Goal: Task Accomplishment & Management: Use online tool/utility

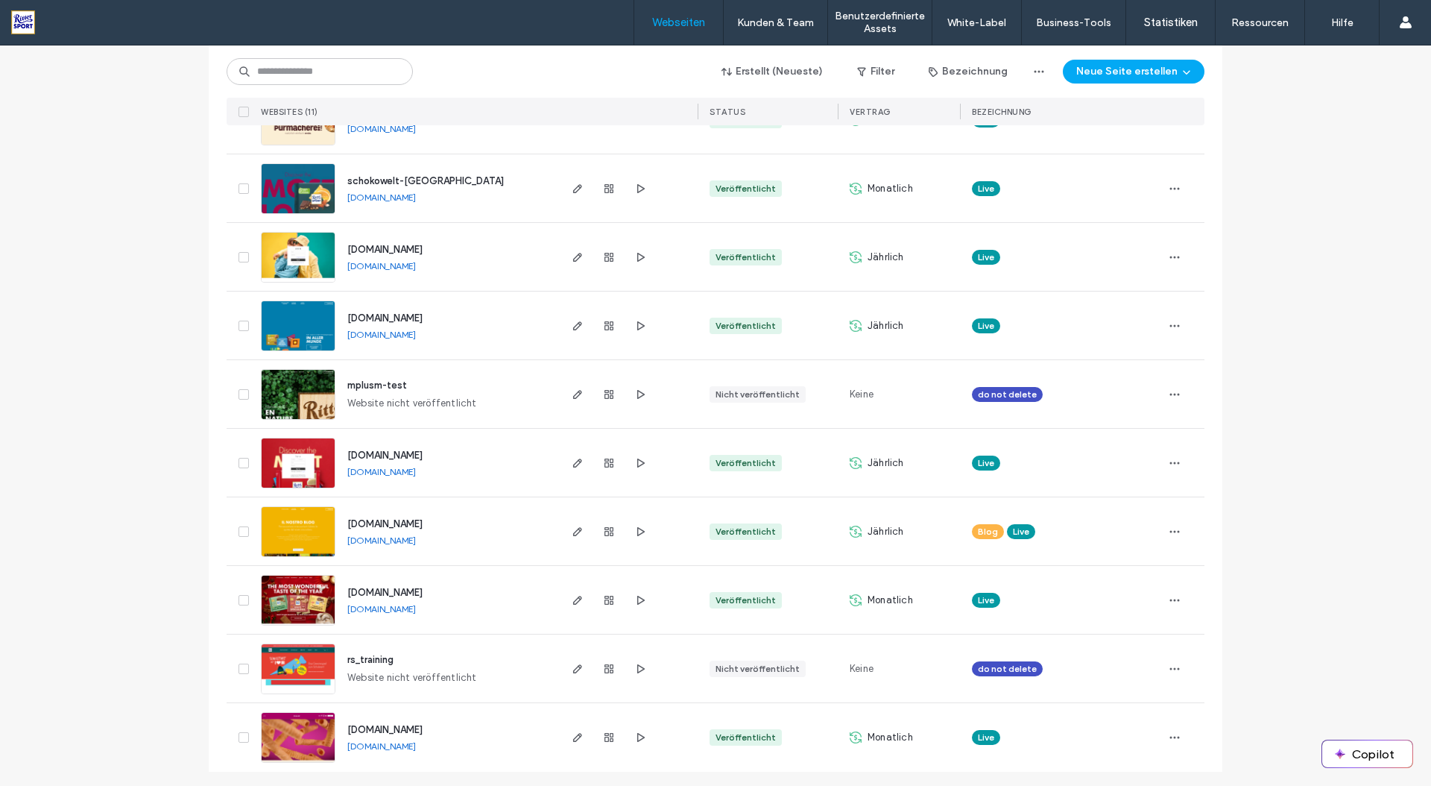
scroll to position [280, 0]
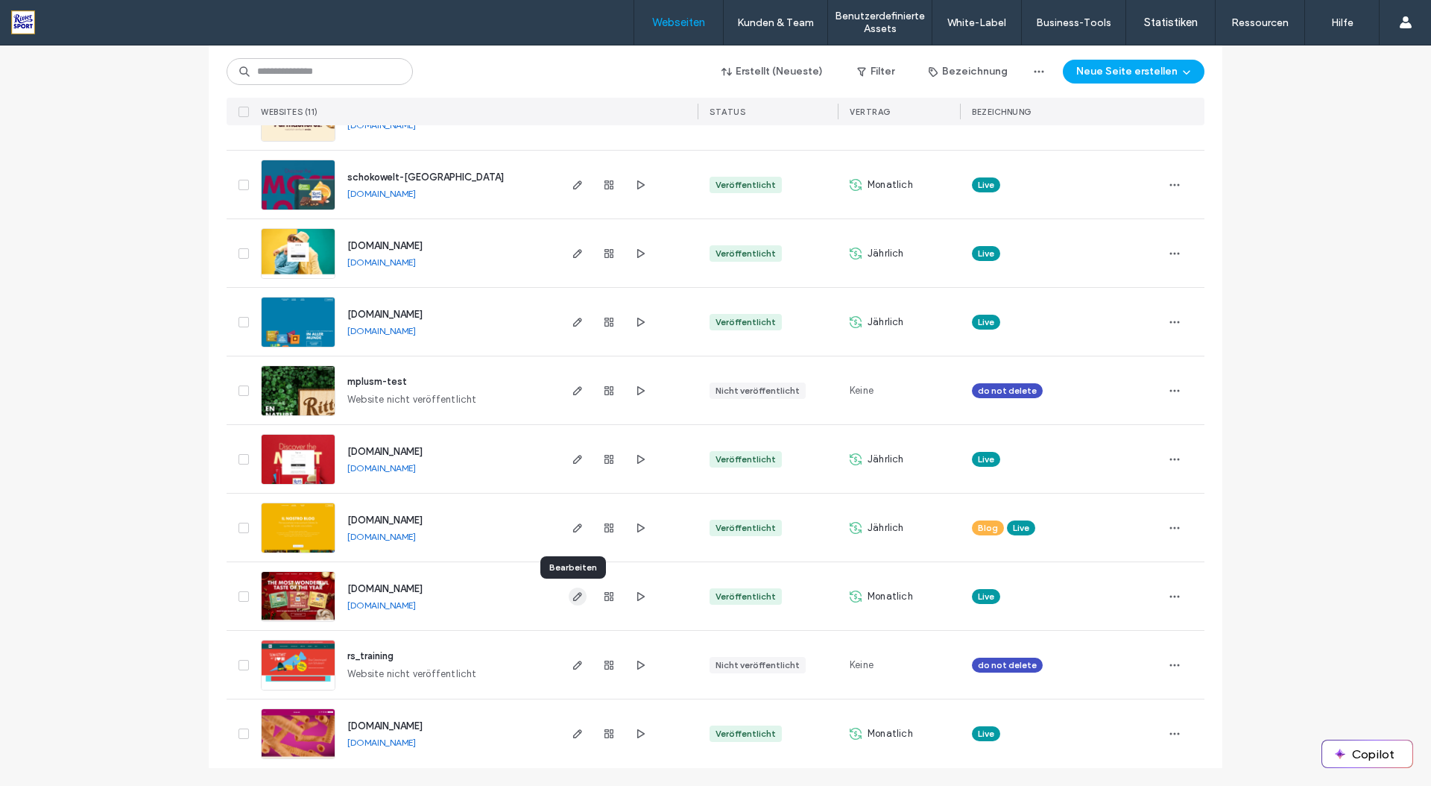
click at [575, 594] on use "button" at bounding box center [577, 596] width 9 height 9
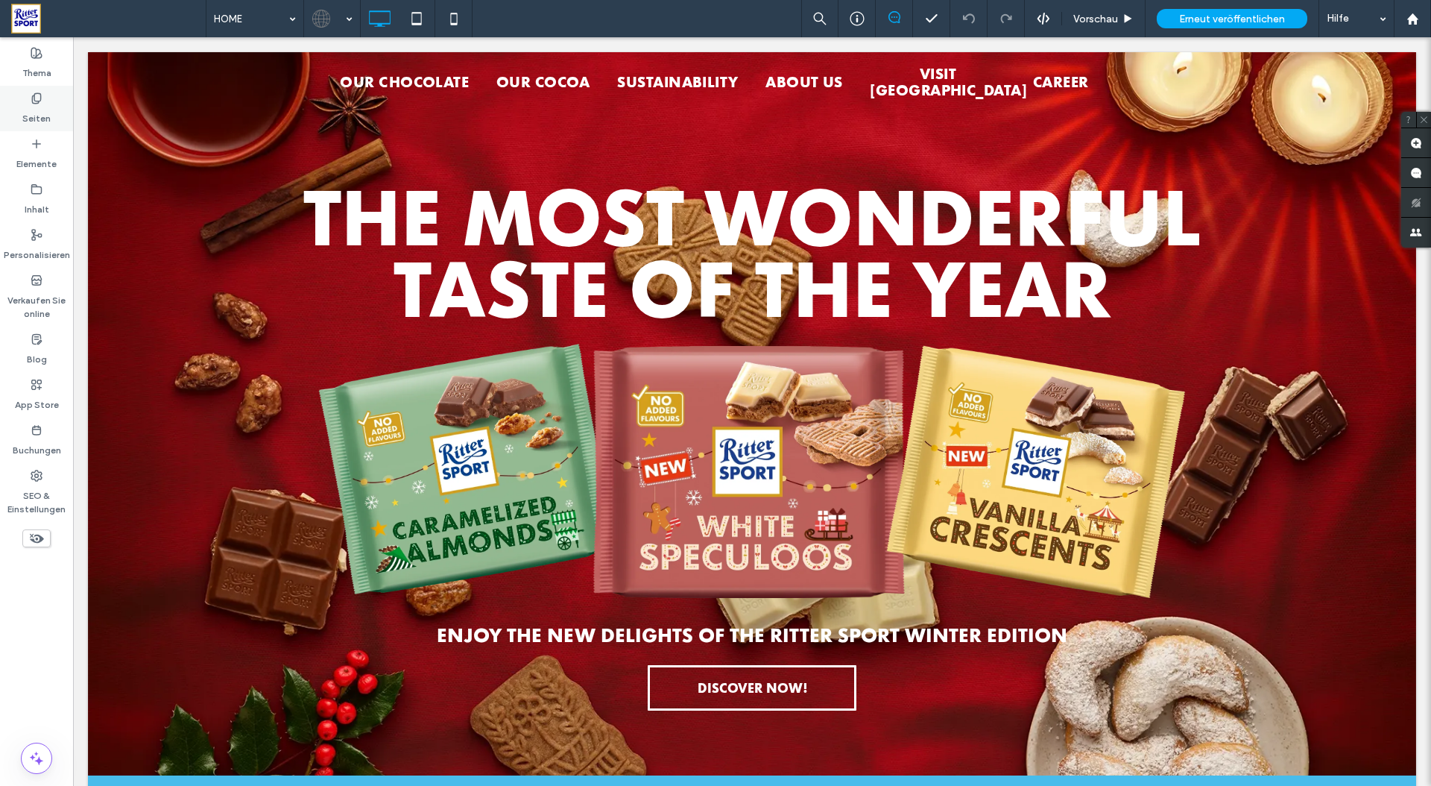
drag, startPoint x: 36, startPoint y: 113, endPoint x: 68, endPoint y: 75, distance: 49.7
click at [36, 113] on label "Seiten" at bounding box center [36, 114] width 28 height 21
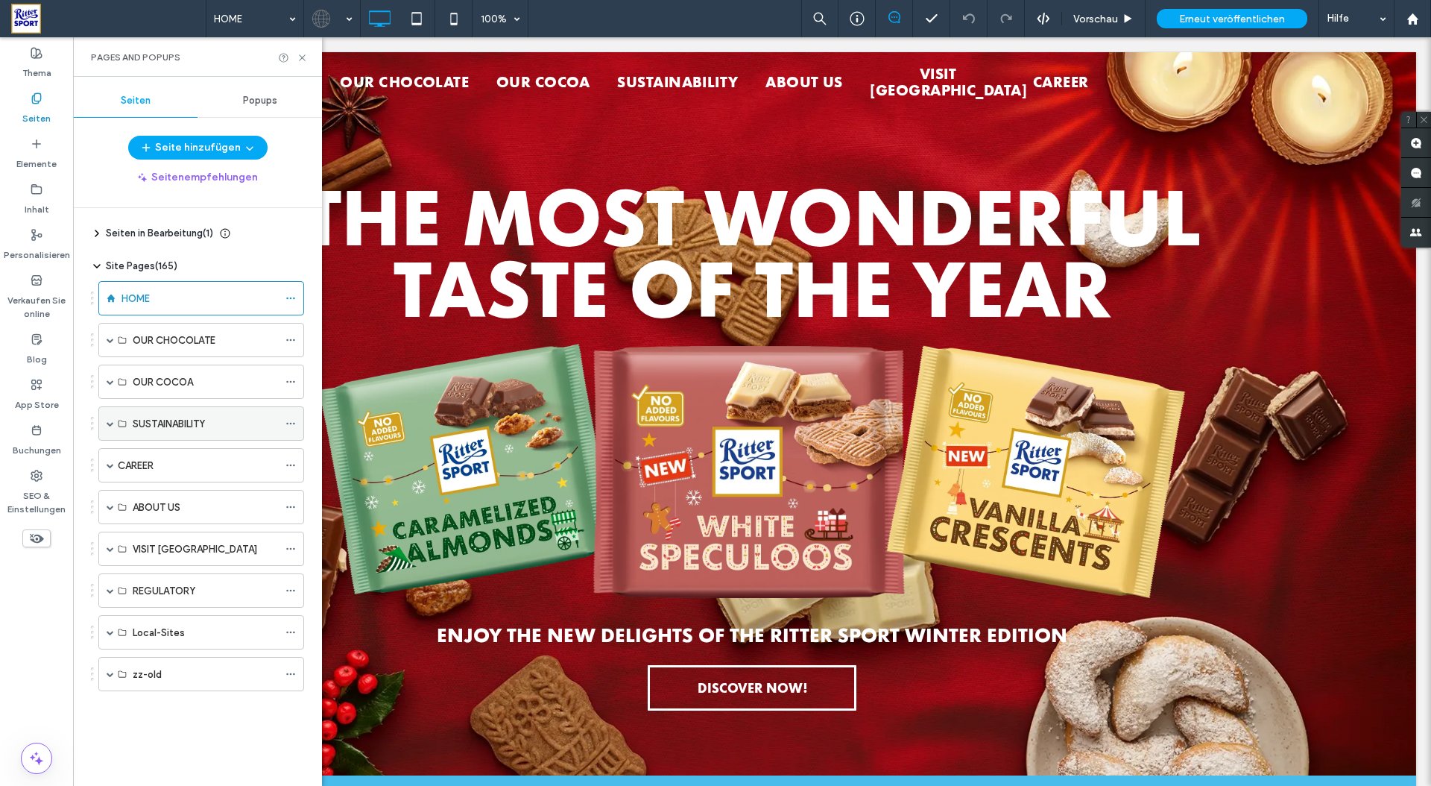
click at [217, 432] on div "SUSTAINABILITY" at bounding box center [205, 423] width 145 height 33
click at [111, 426] on span at bounding box center [110, 423] width 7 height 7
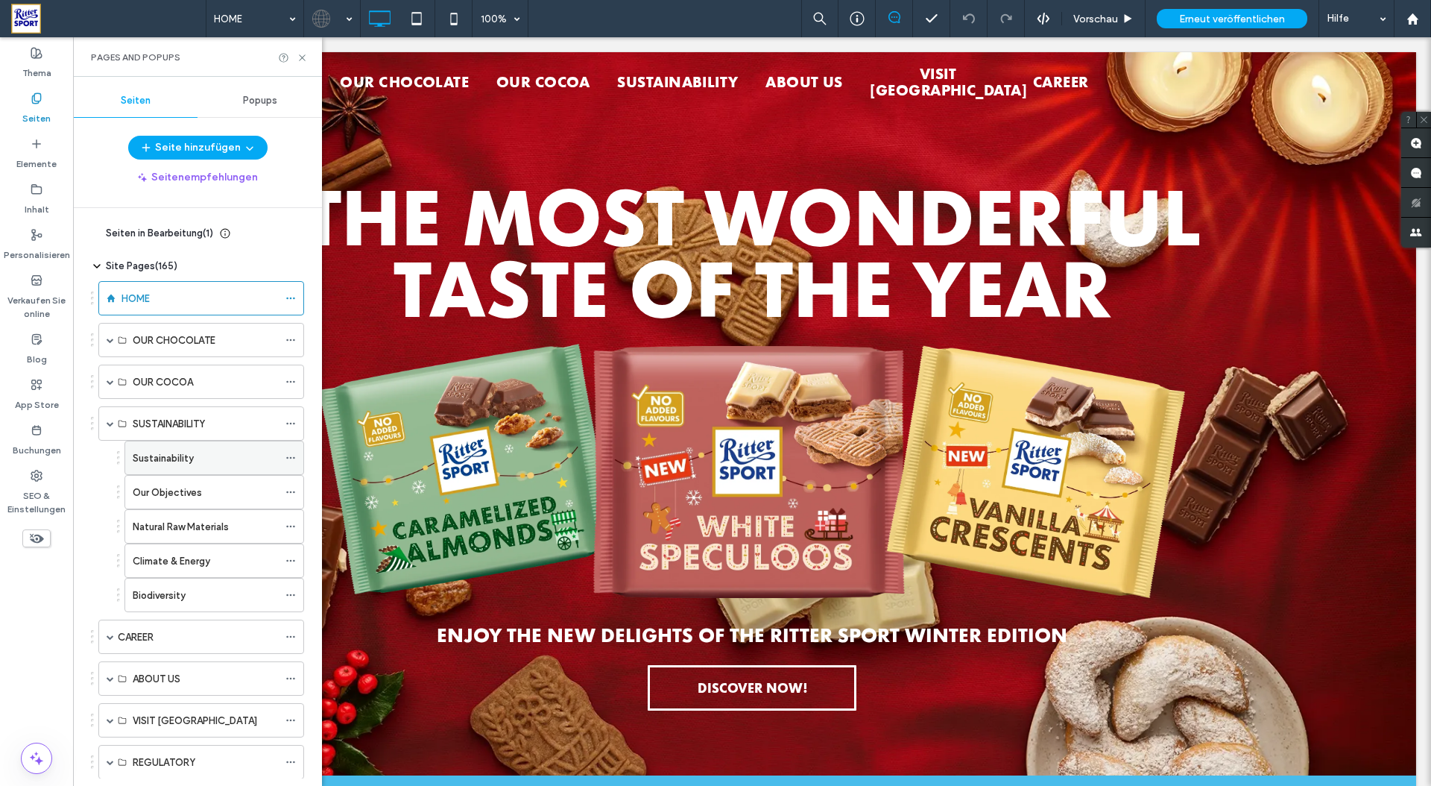
click at [160, 459] on label "Sustainability" at bounding box center [163, 458] width 61 height 26
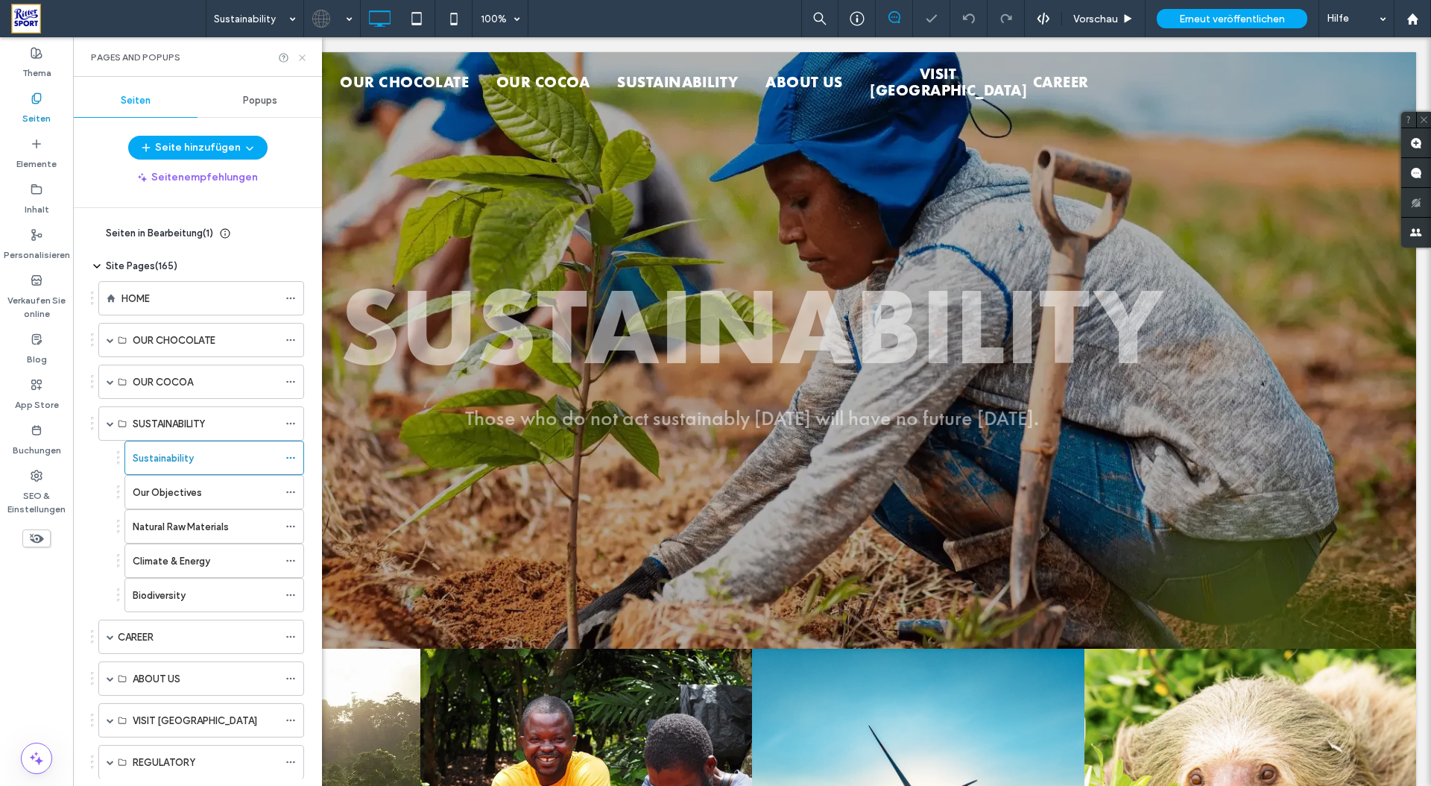
click at [303, 57] on icon at bounding box center [302, 57] width 11 height 11
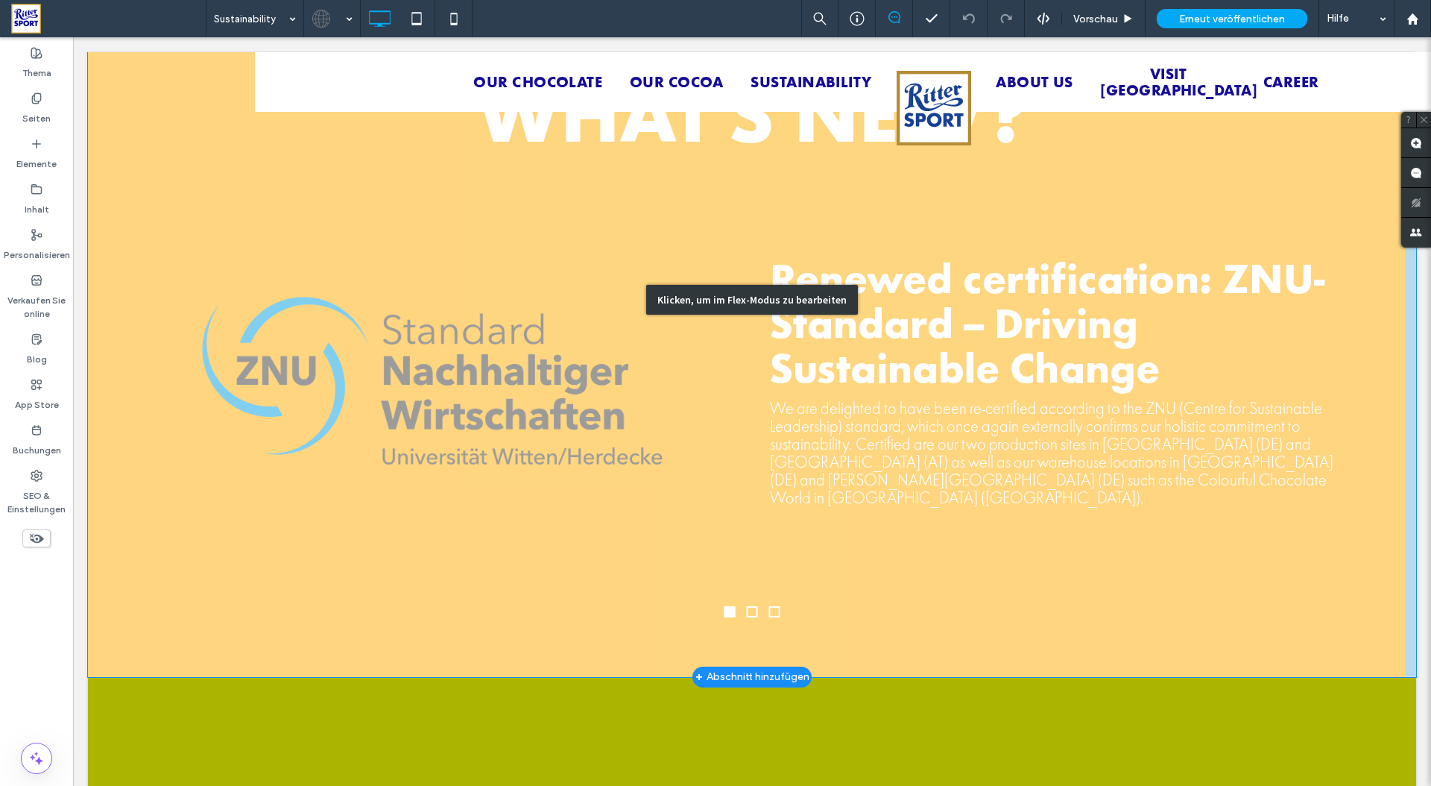
scroll to position [1057, 0]
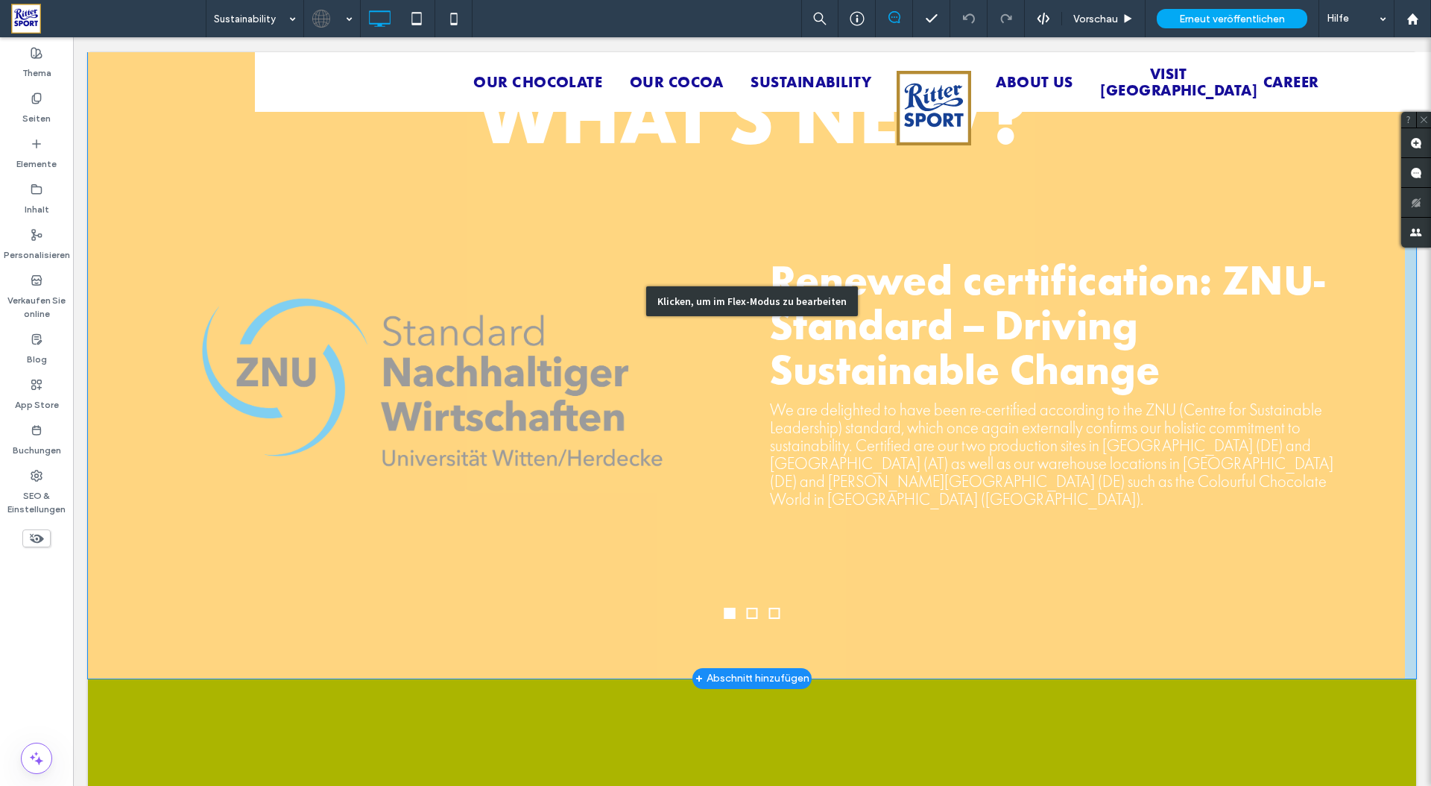
click at [742, 493] on div "Klicken, um im Flex-Modus zu bearbeiten" at bounding box center [752, 301] width 1328 height 755
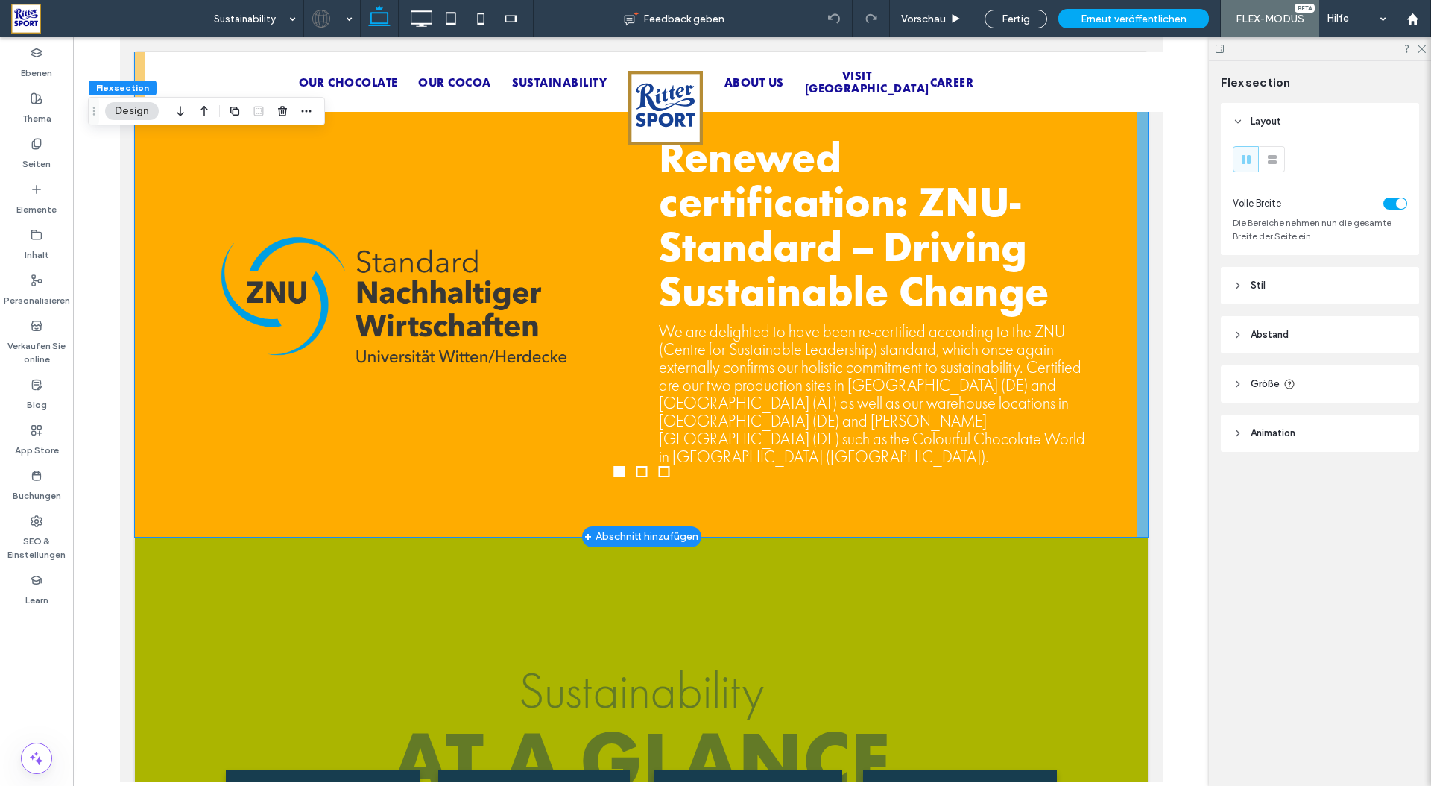
scroll to position [978, 0]
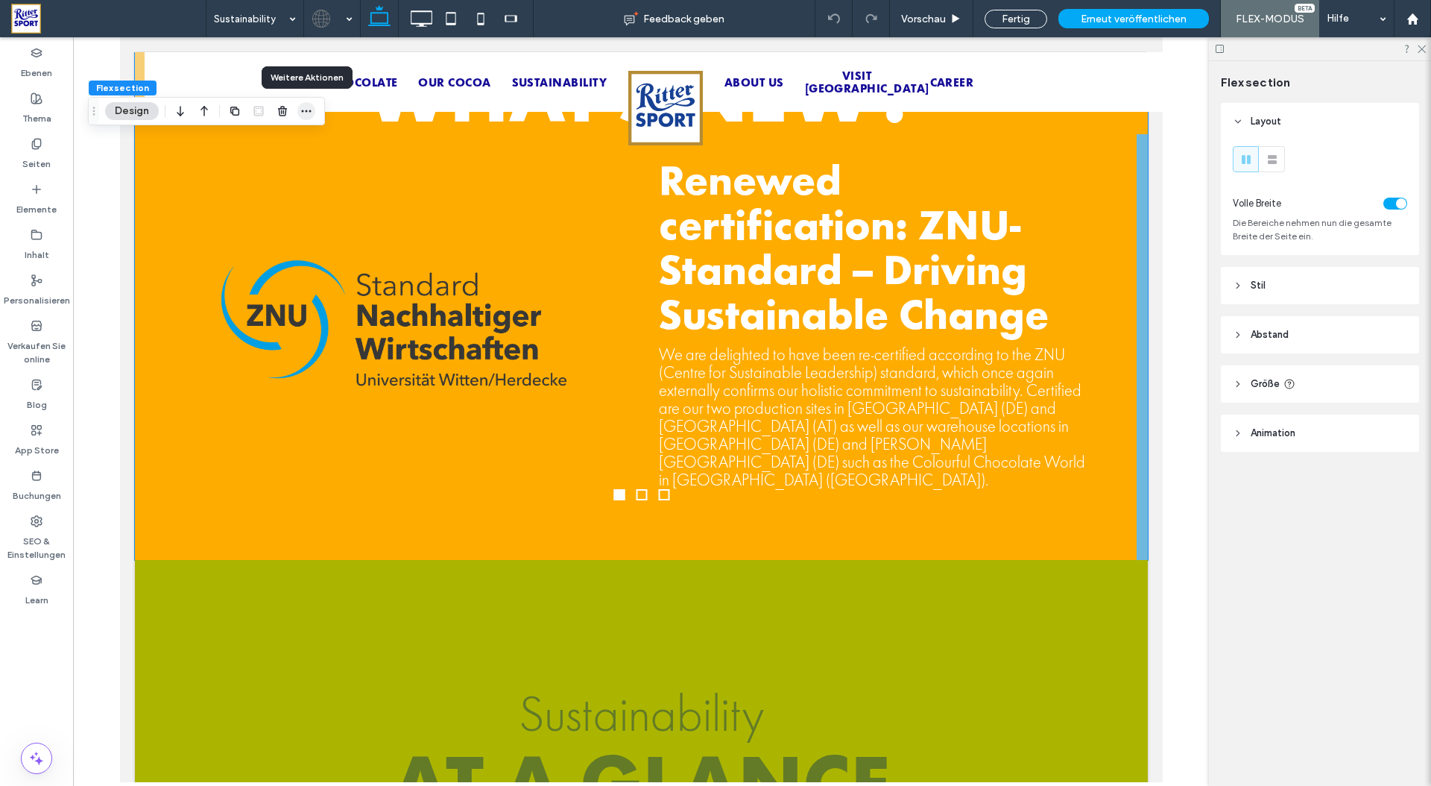
click at [305, 112] on icon "button" at bounding box center [306, 111] width 12 height 12
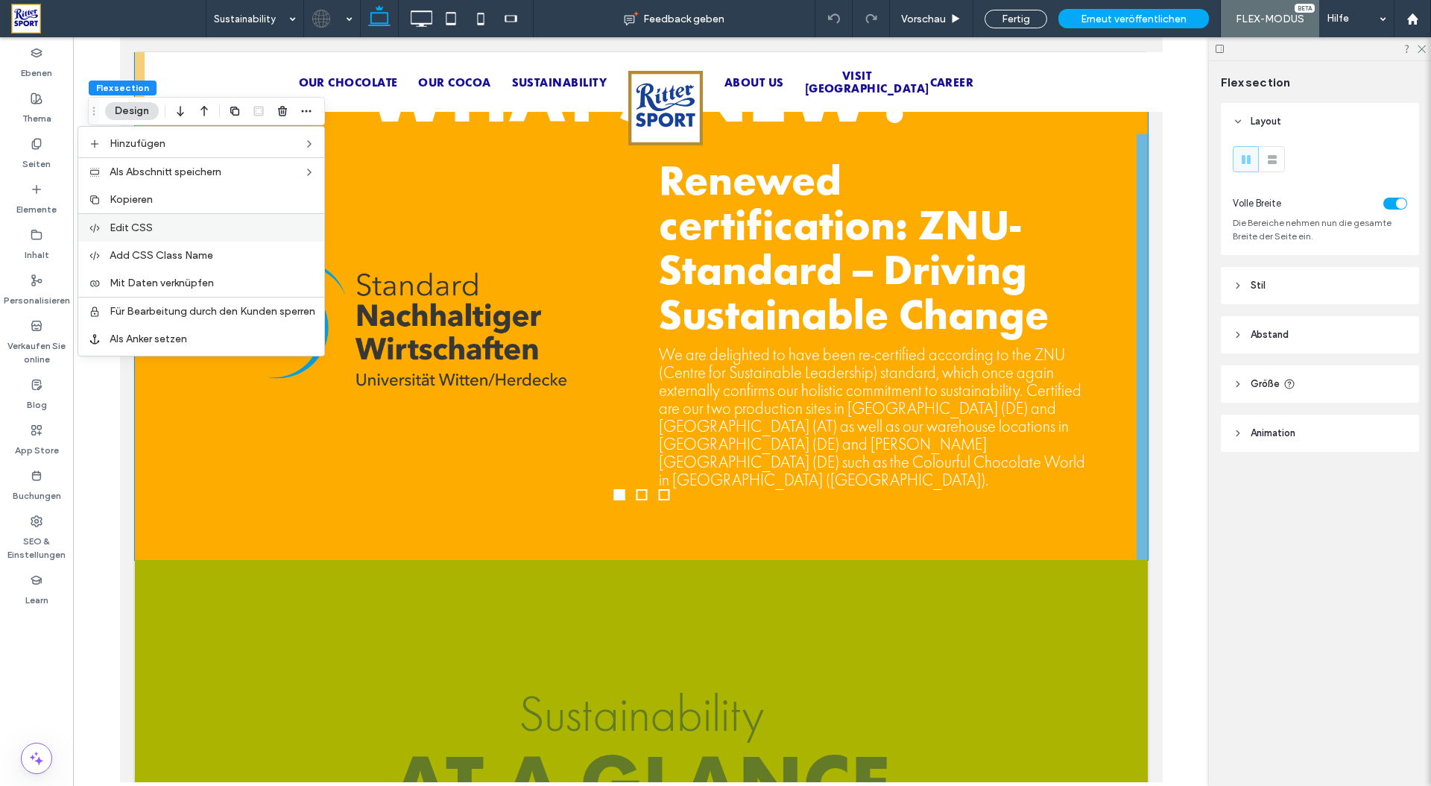
click at [167, 223] on label "Edit CSS" at bounding box center [213, 227] width 206 height 13
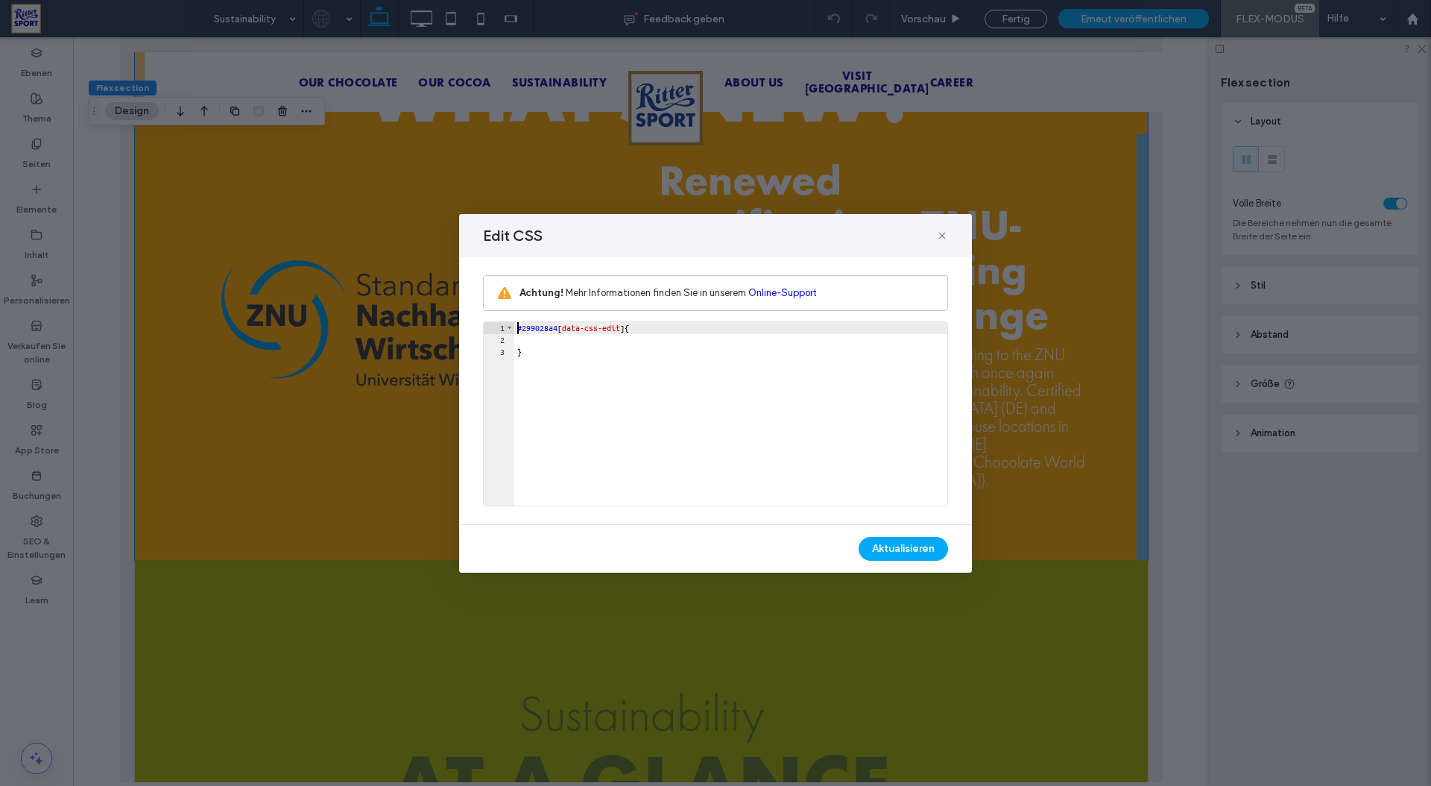
scroll to position [1, 0]
click at [940, 233] on use at bounding box center [941, 235] width 7 height 7
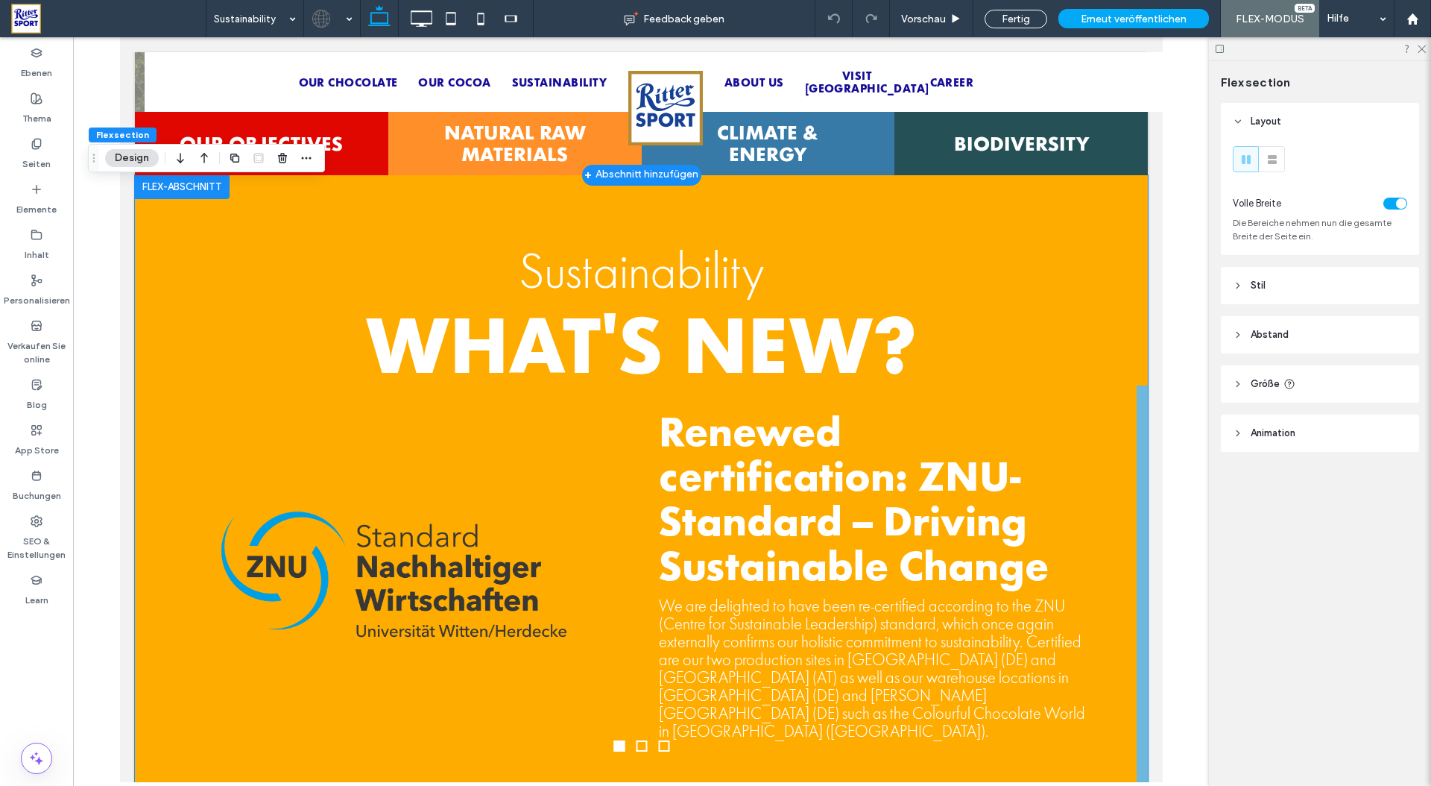
scroll to position [777, 0]
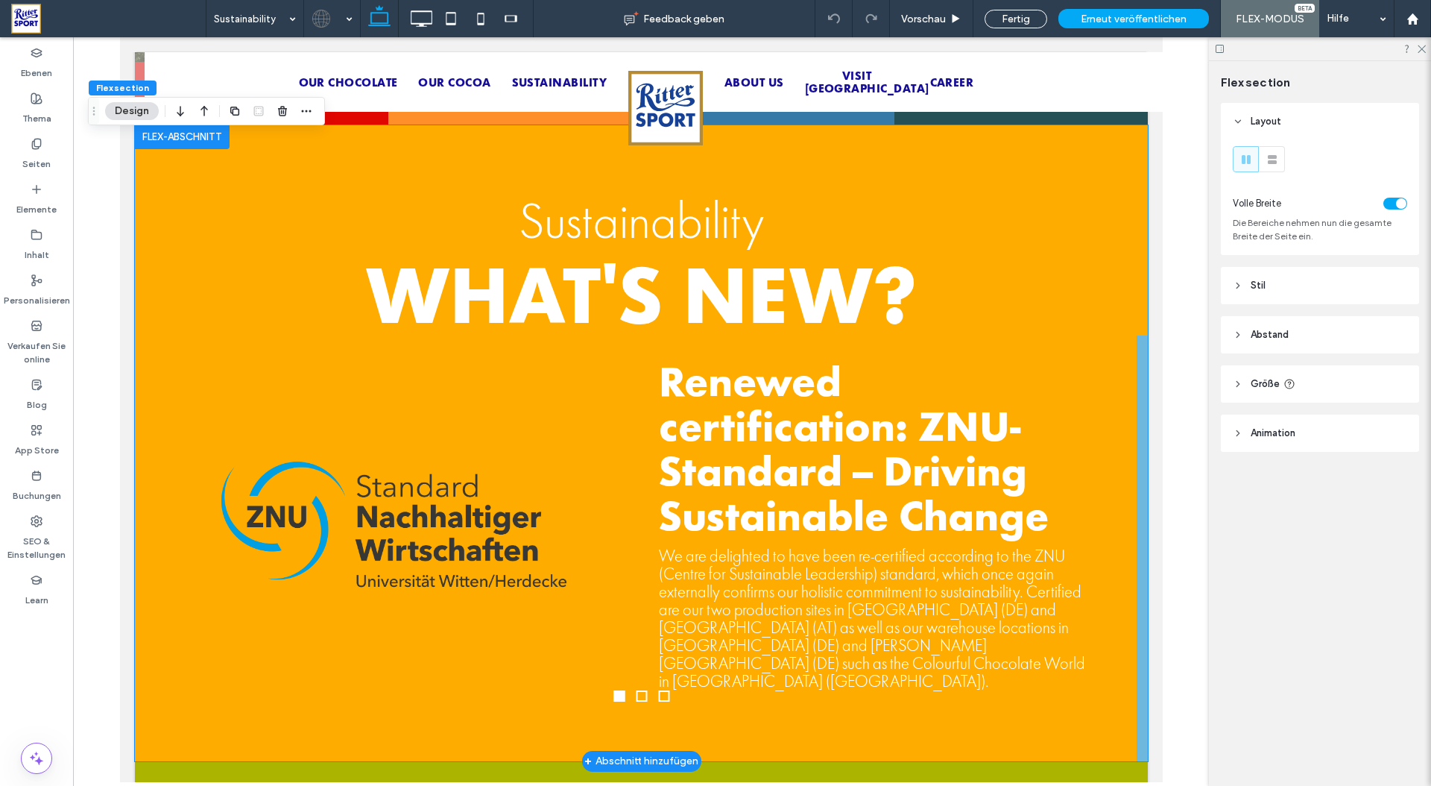
click at [435, 444] on img "1 / 3" at bounding box center [393, 525] width 438 height 212
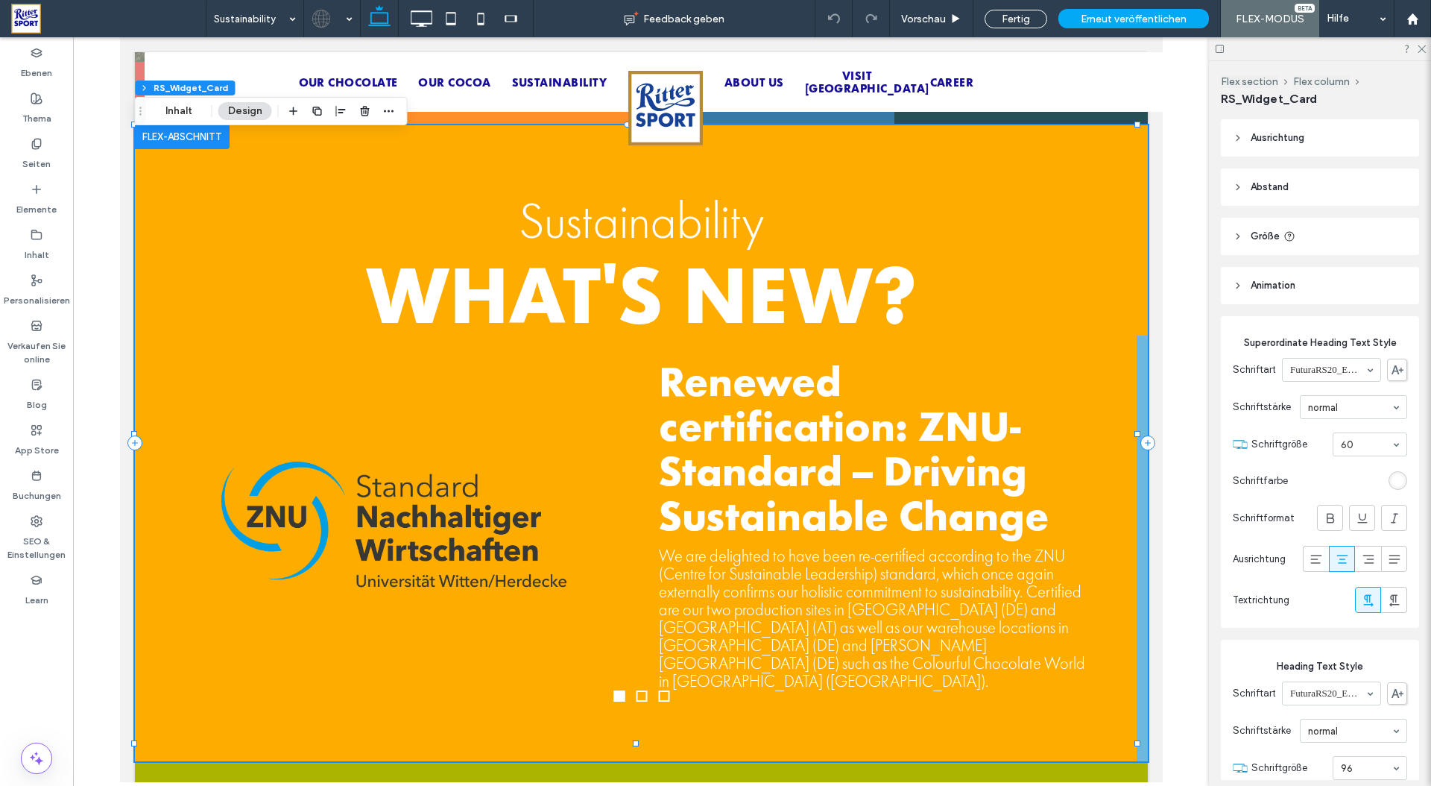
click at [1304, 99] on span "RS_Widget_Card" at bounding box center [1269, 99] width 96 height 14
drag, startPoint x: 1220, startPoint y: 98, endPoint x: 1333, endPoint y: 101, distance: 112.6
click at [1333, 101] on div "RS_Widget_Card" at bounding box center [1320, 99] width 198 height 16
copy span "RS_Widget_Card"
click at [454, 544] on img "1 / 3" at bounding box center [393, 525] width 438 height 212
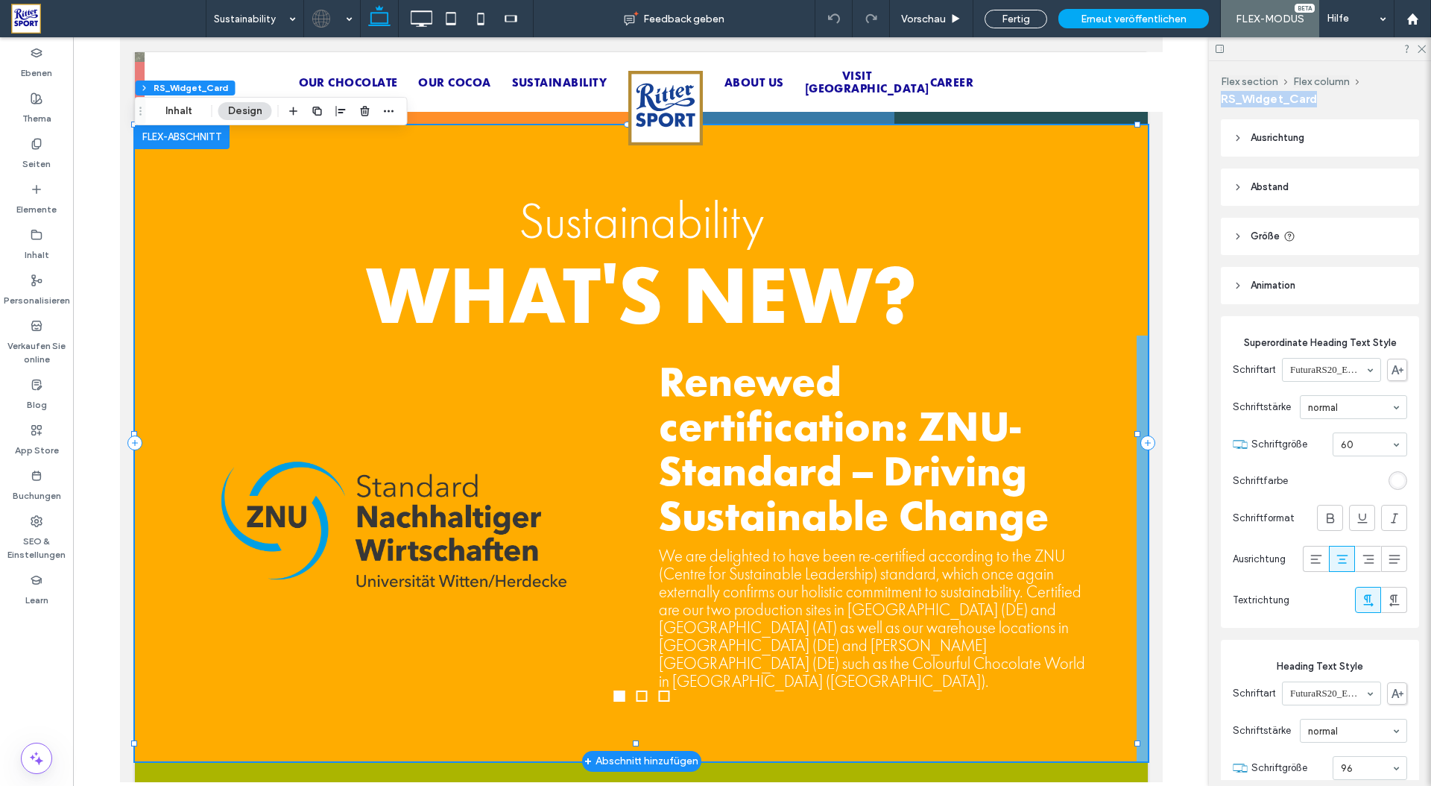
click at [454, 544] on img "1 / 3" at bounding box center [393, 525] width 438 height 212
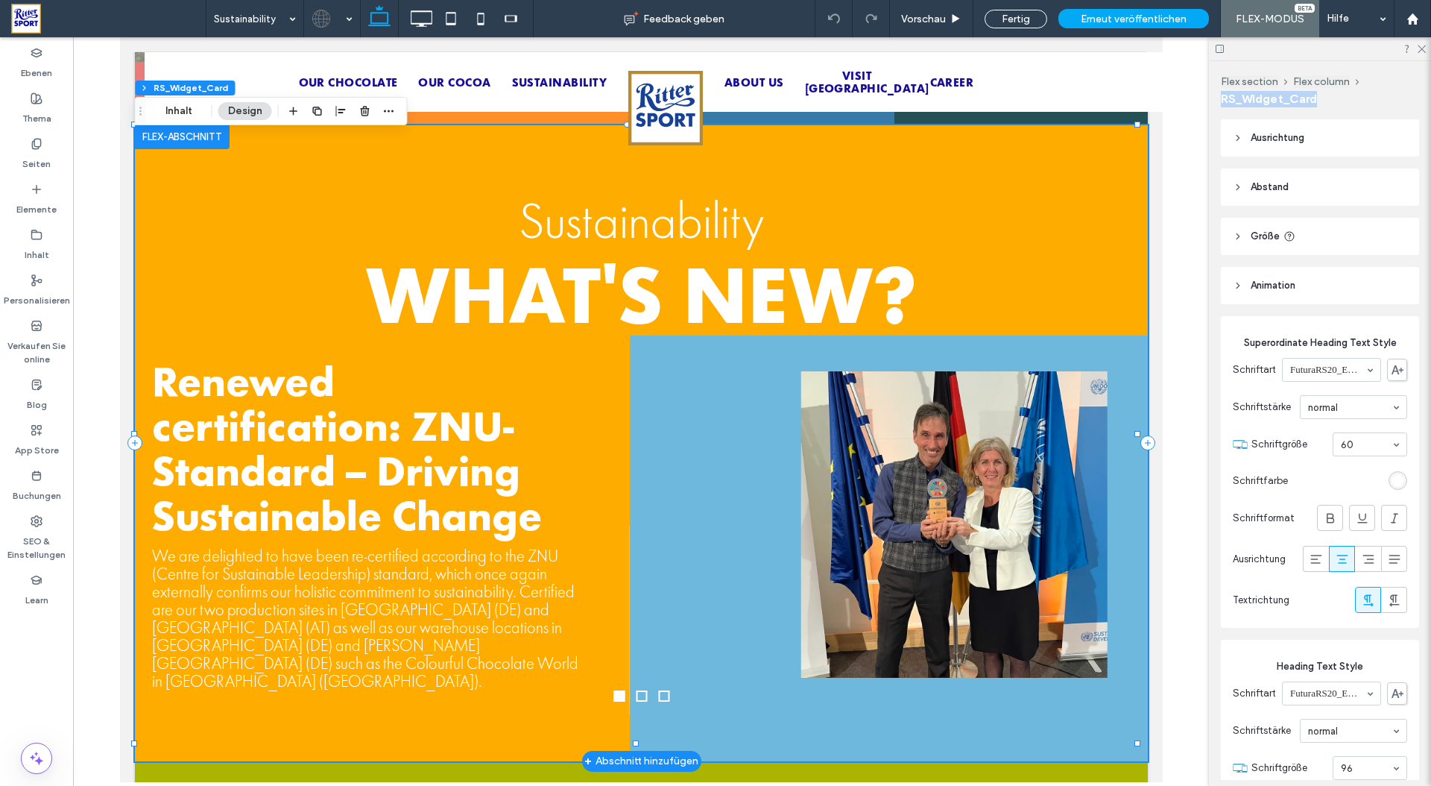
click at [210, 467] on div "Renewed certification: ZNU-Standard – Driving Sustainable Change" at bounding box center [364, 447] width 426 height 179
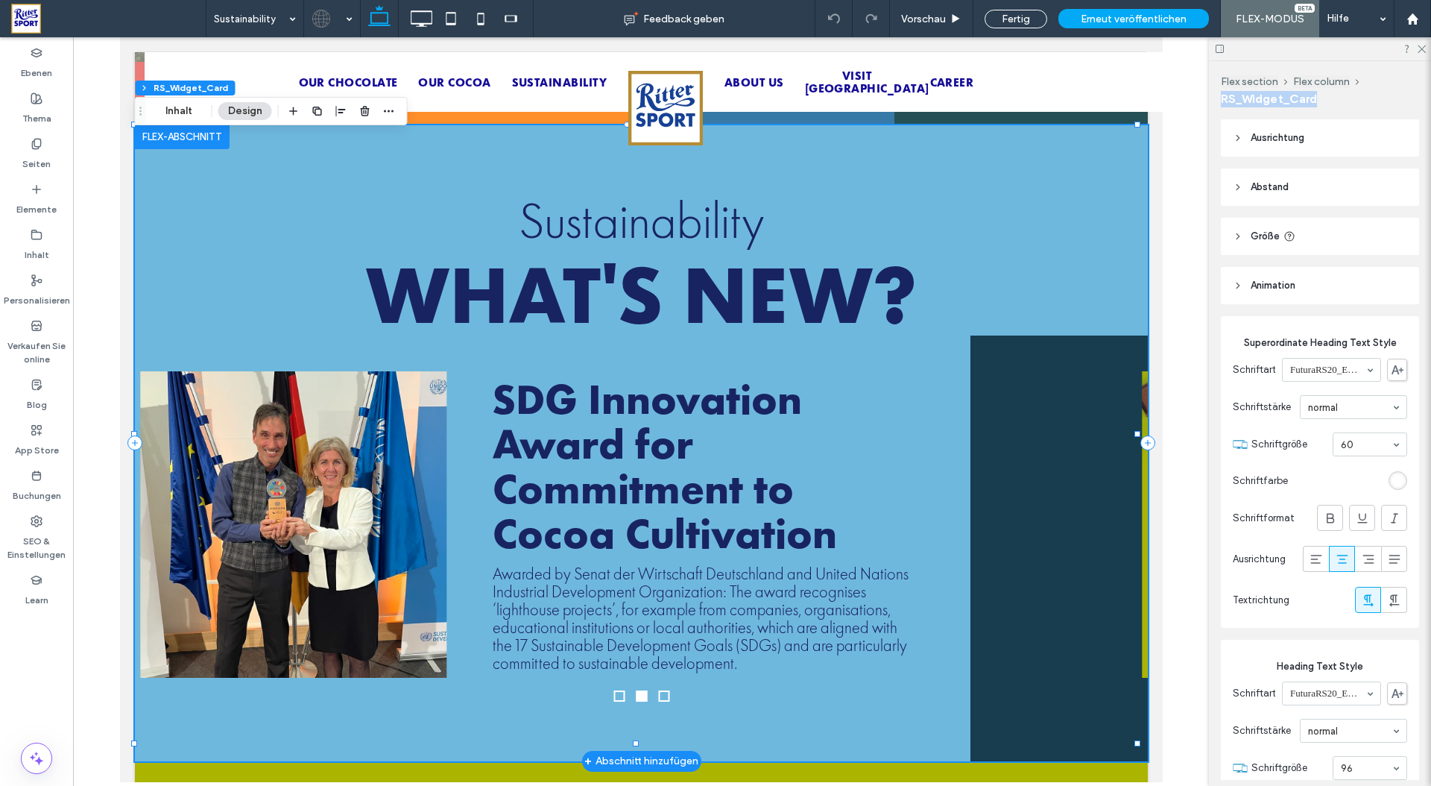
click at [492, 421] on div "SDG Innovation Award for Commitment to Cocoa Cultivation" at bounding box center [705, 465] width 426 height 179
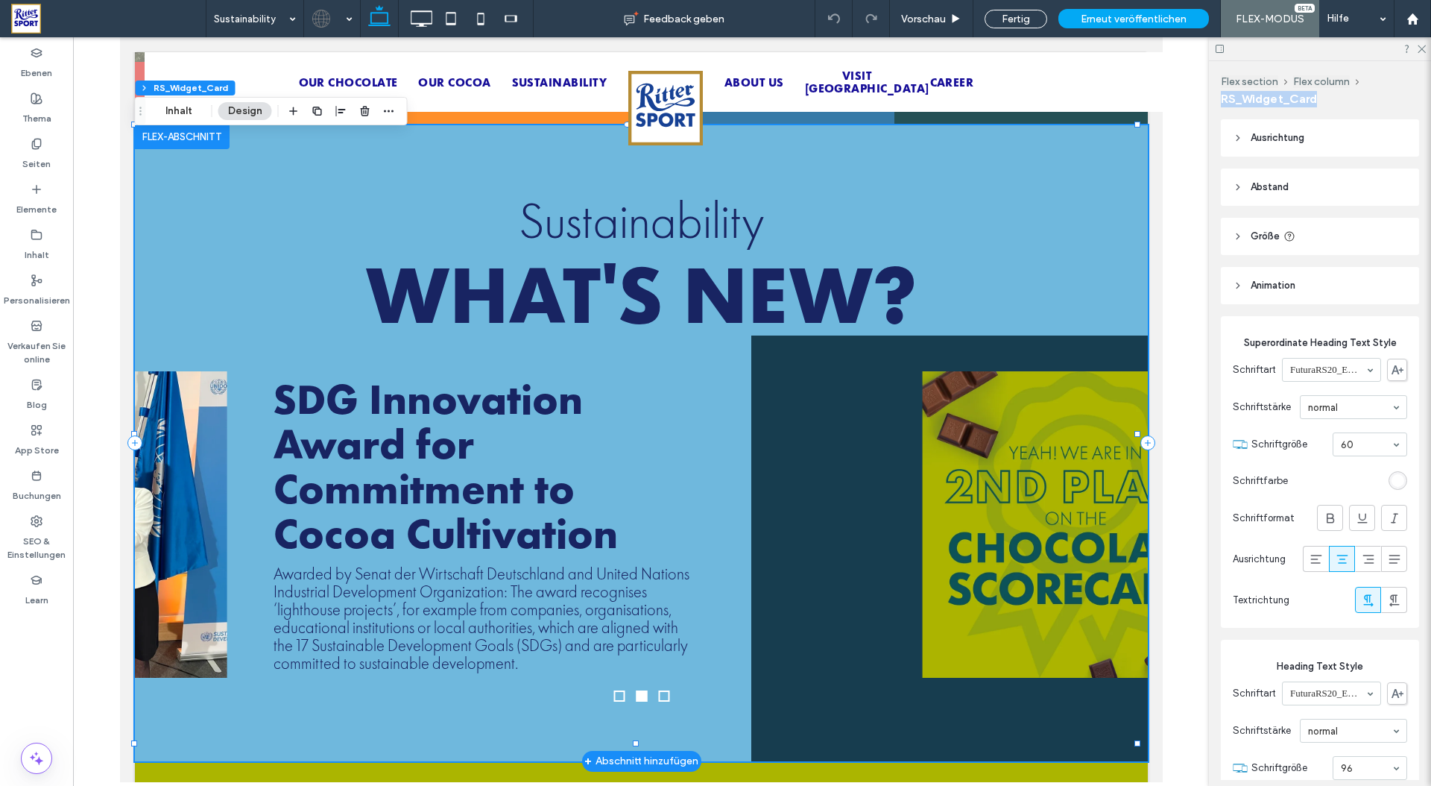
click at [518, 399] on div "SDG Innovation Award for Commitment to Cocoa Cultivation" at bounding box center [486, 465] width 426 height 179
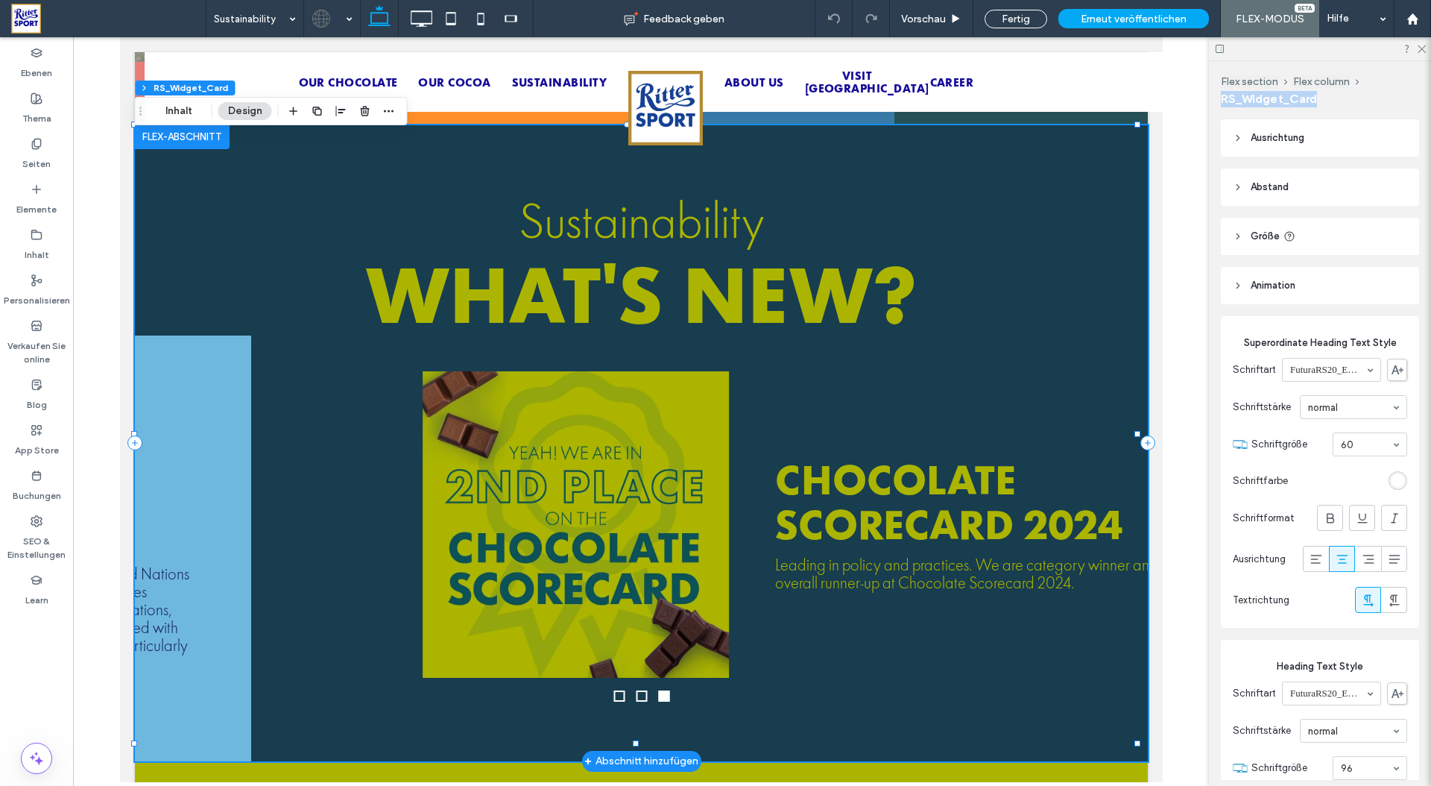
click at [728, 432] on img "3 / 3" at bounding box center [575, 524] width 306 height 306
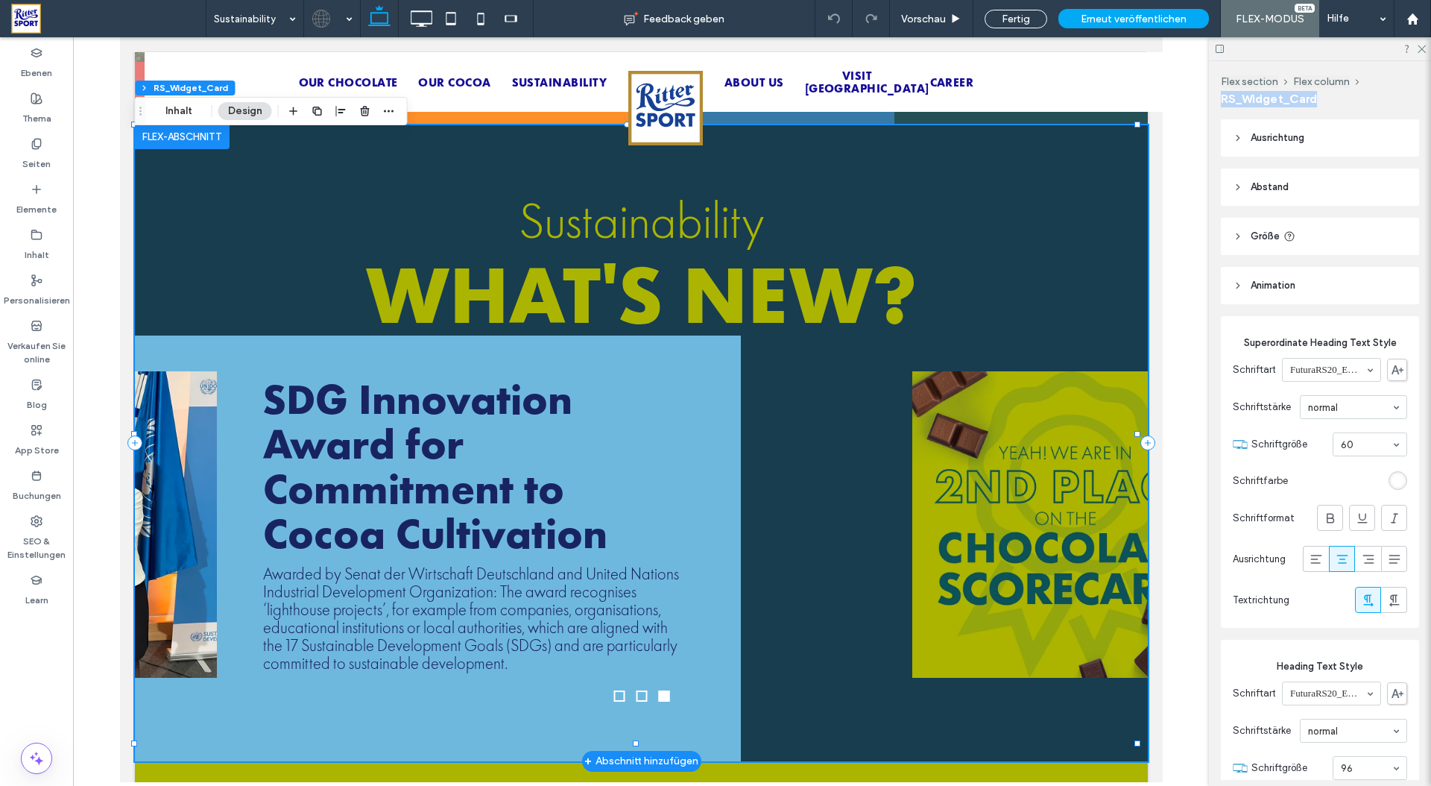
click at [1123, 397] on img "3 / 3" at bounding box center [1065, 524] width 306 height 306
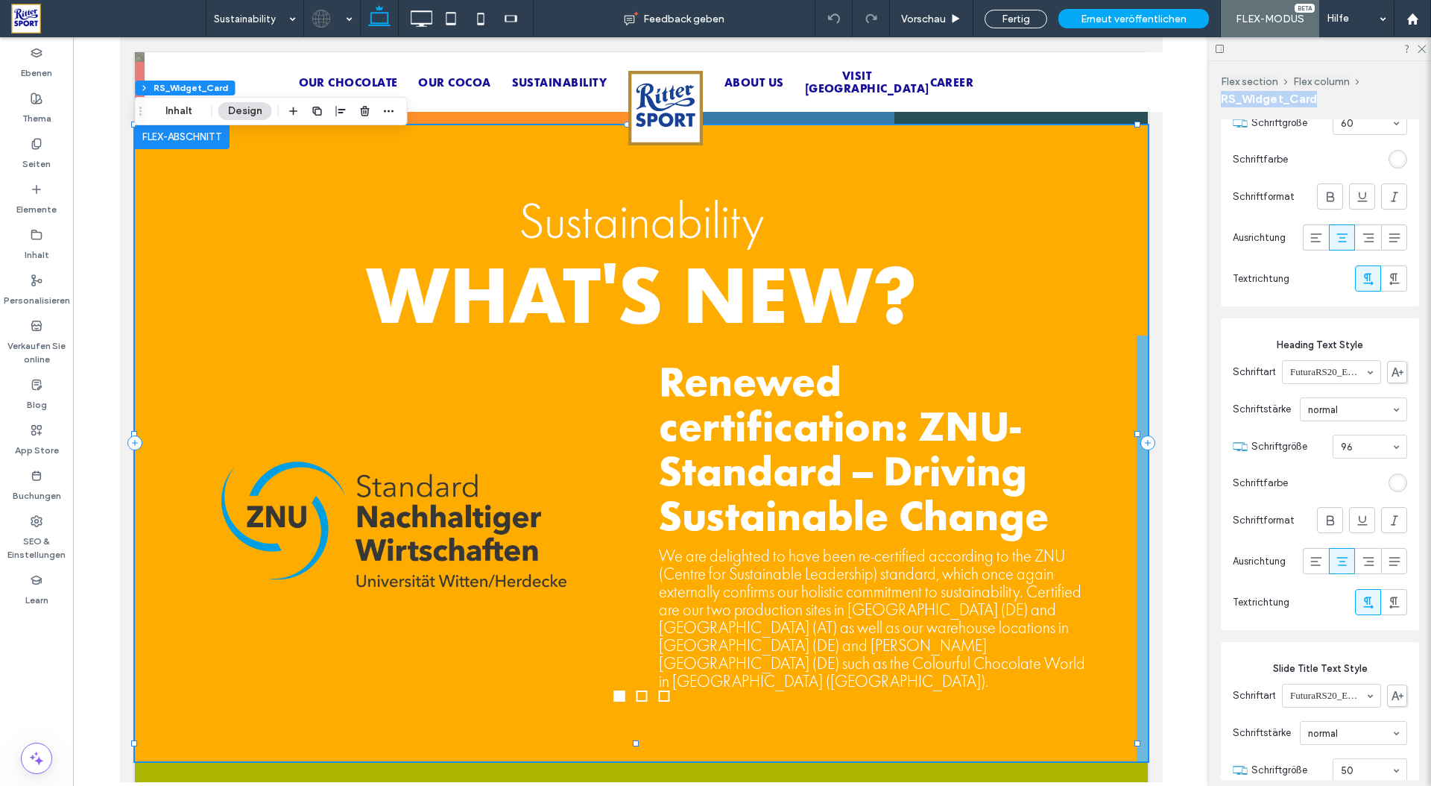
scroll to position [0, 0]
